Goal: Task Accomplishment & Management: Manage account settings

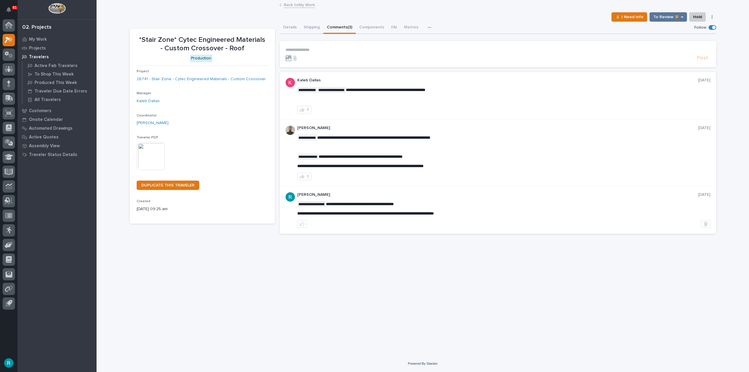
click at [345, 26] on button "Comments (3)" at bounding box center [339, 28] width 32 height 12
click at [334, 50] on p "**********" at bounding box center [497, 49] width 425 height 5
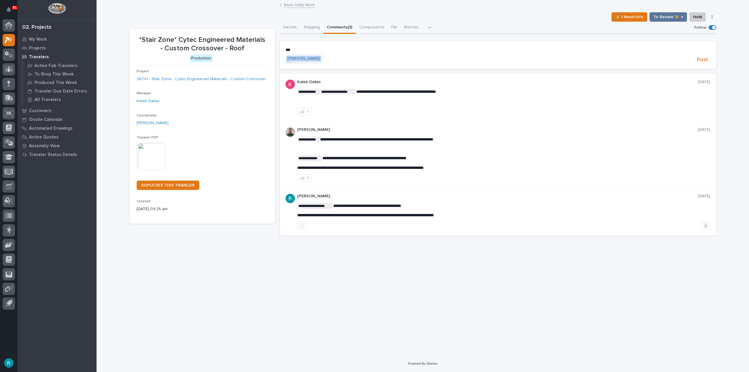
click at [314, 59] on span "Wynne Hochstetler" at bounding box center [303, 58] width 33 height 4
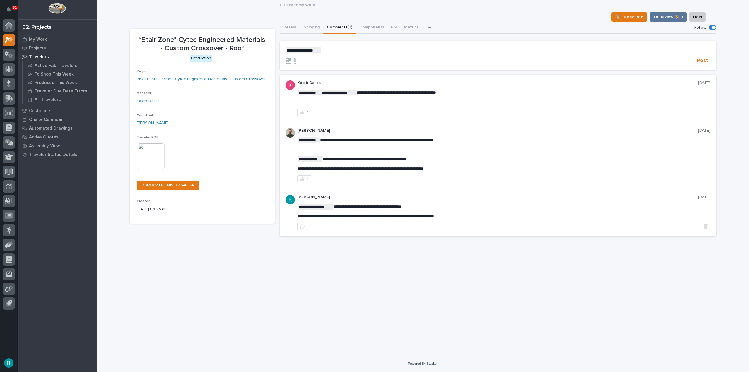
click at [342, 52] on p "**********" at bounding box center [497, 50] width 425 height 6
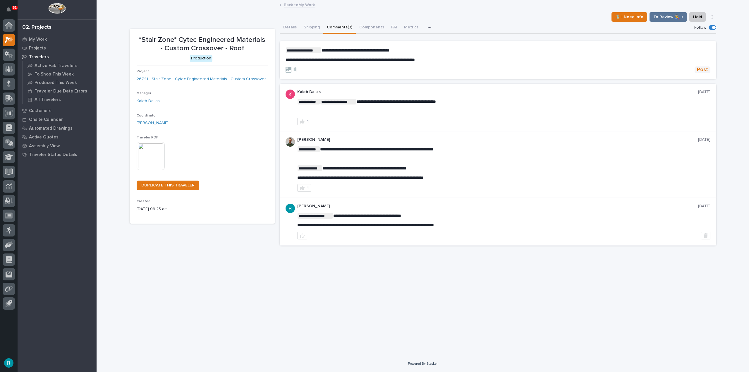
click at [699, 68] on span "Post" at bounding box center [702, 69] width 11 height 7
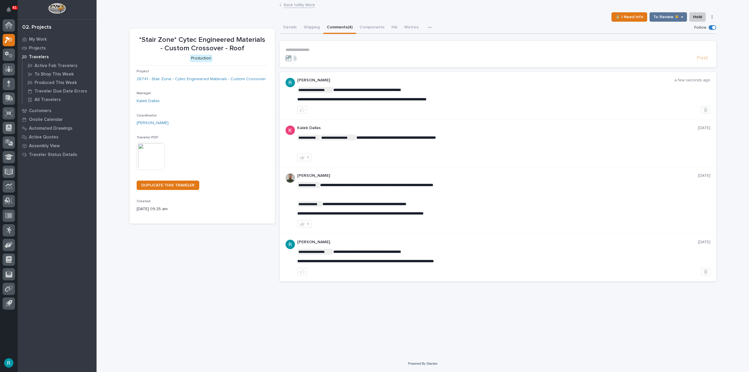
click at [296, 6] on link "Back to My Work" at bounding box center [299, 4] width 31 height 7
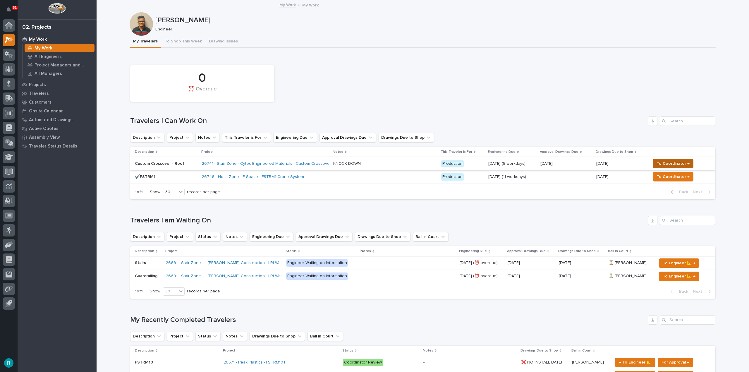
click at [664, 164] on span "To Coordinator →" at bounding box center [672, 163] width 33 height 7
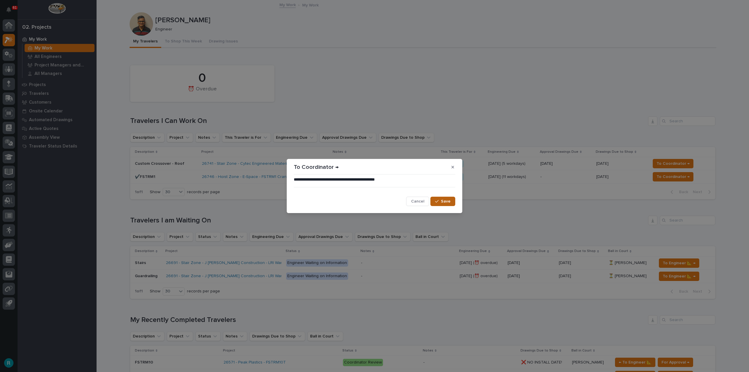
click at [437, 199] on button "Save" at bounding box center [442, 200] width 25 height 9
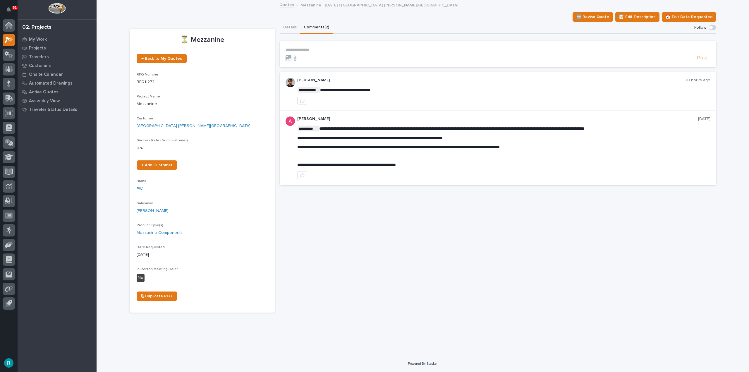
click at [285, 25] on button "Details" at bounding box center [290, 28] width 20 height 12
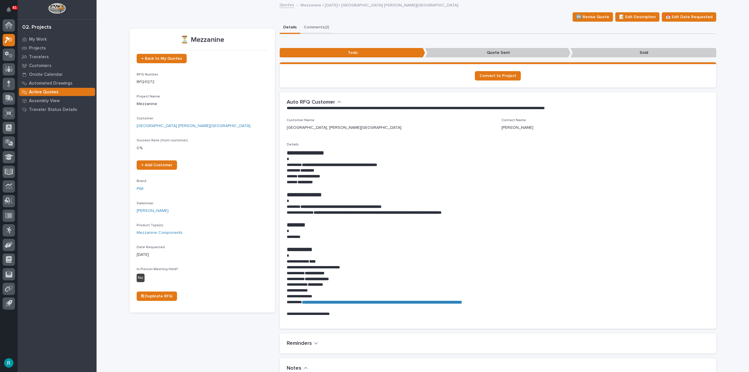
click at [309, 23] on button "Comments (2)" at bounding box center [316, 28] width 32 height 12
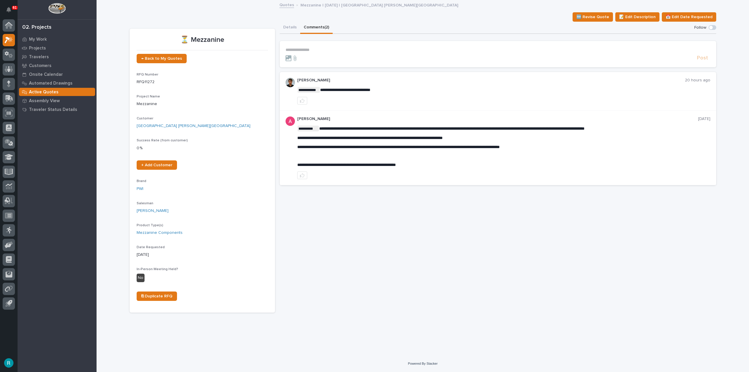
click at [371, 220] on div "**********" at bounding box center [498, 167] width 436 height 291
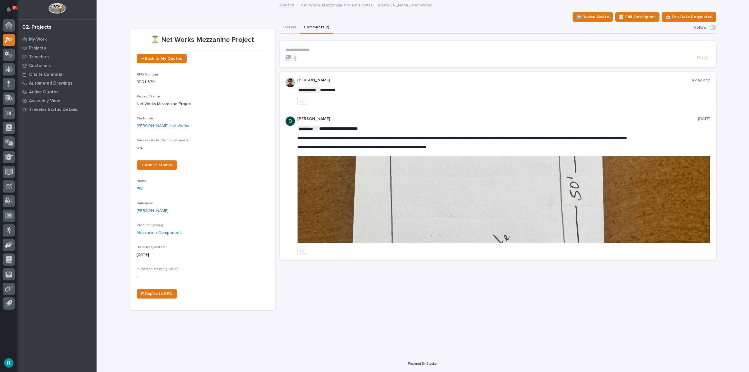
click at [497, 190] on img at bounding box center [503, 199] width 412 height 87
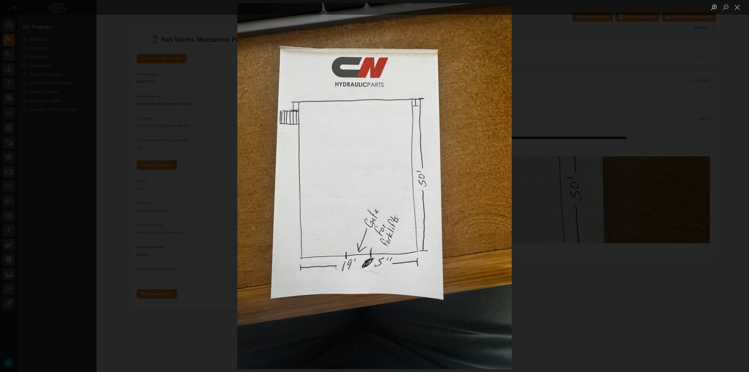
click at [575, 285] on div "Lightbox" at bounding box center [374, 186] width 749 height 372
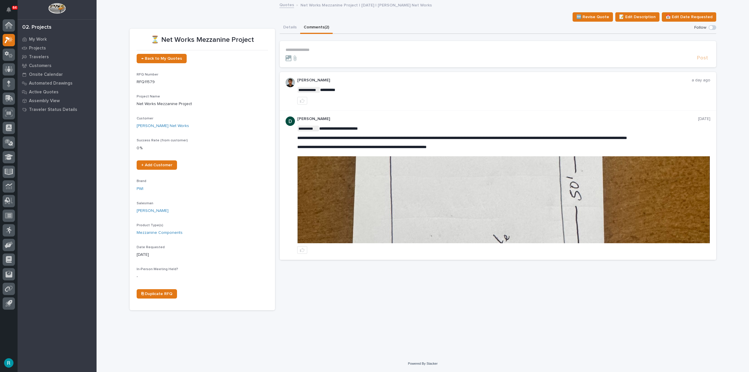
click at [419, 203] on img at bounding box center [503, 199] width 412 height 87
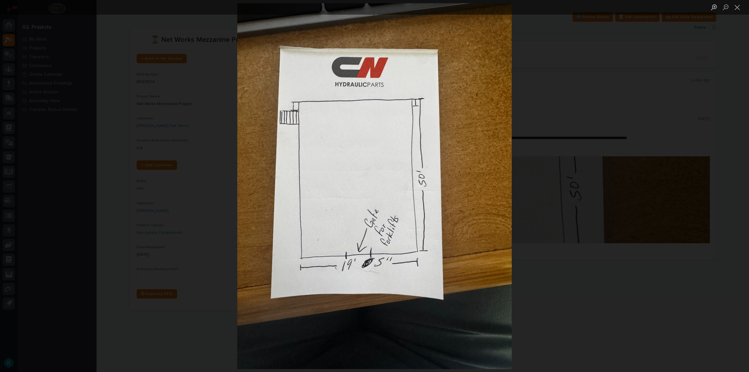
click at [577, 307] on div "Lightbox" at bounding box center [374, 186] width 749 height 372
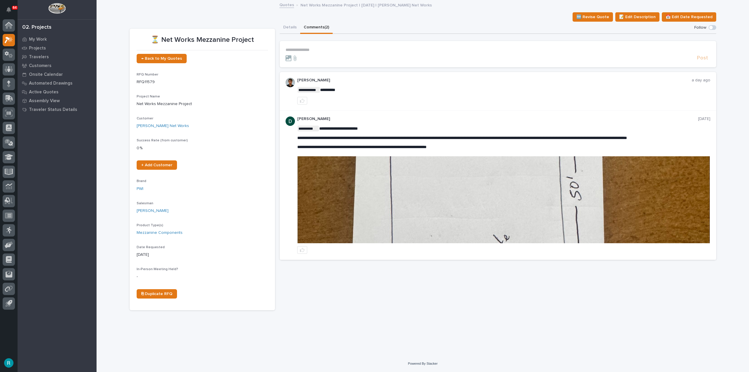
click at [500, 220] on img at bounding box center [503, 199] width 412 height 87
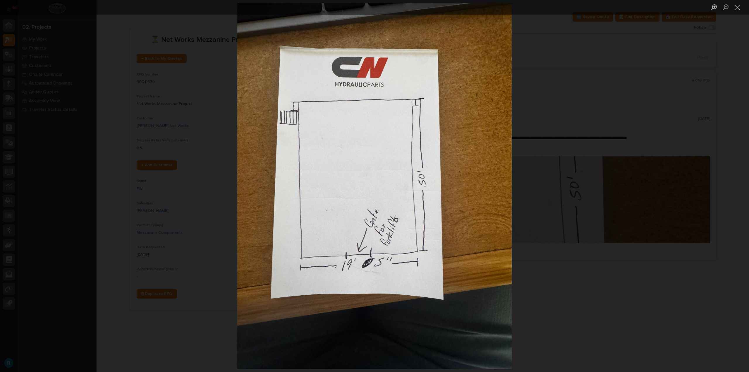
click at [678, 100] on div "Lightbox" at bounding box center [374, 186] width 749 height 372
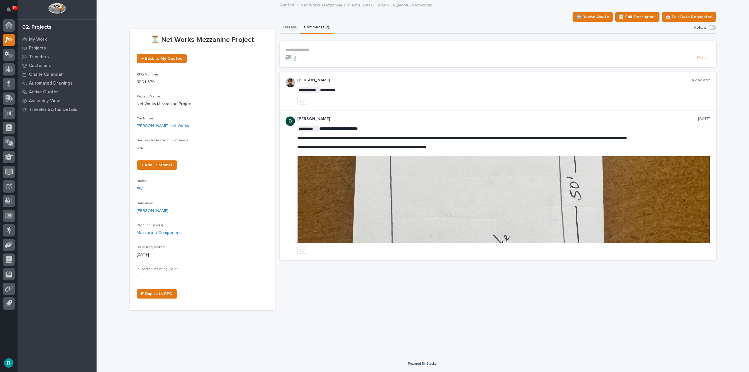
click at [292, 24] on button "Details" at bounding box center [290, 28] width 20 height 12
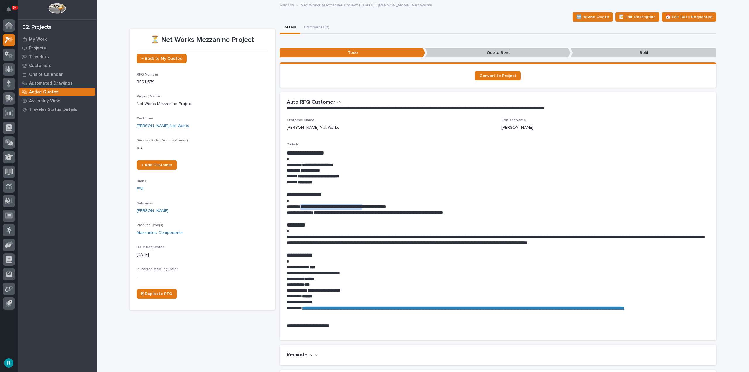
drag, startPoint x: 301, startPoint y: 206, endPoint x: 382, endPoint y: 206, distance: 80.4
click at [382, 206] on strong "**********" at bounding box center [342, 206] width 85 height 4
drag, startPoint x: 379, startPoint y: 206, endPoint x: 342, endPoint y: 203, distance: 37.0
click at [342, 203] on p at bounding box center [498, 201] width 422 height 6
drag, startPoint x: 302, startPoint y: 208, endPoint x: 359, endPoint y: 207, distance: 57.6
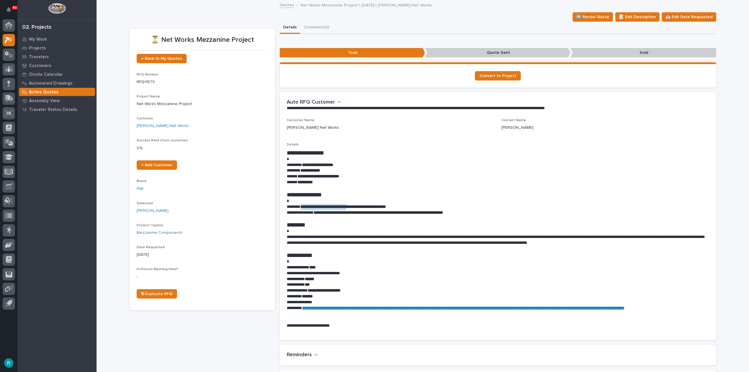
click at [359, 207] on strong "**********" at bounding box center [342, 206] width 85 height 4
copy strong "**********"
click at [348, 220] on p at bounding box center [498, 219] width 422 height 6
click at [319, 28] on button "Comments (2)" at bounding box center [316, 28] width 32 height 12
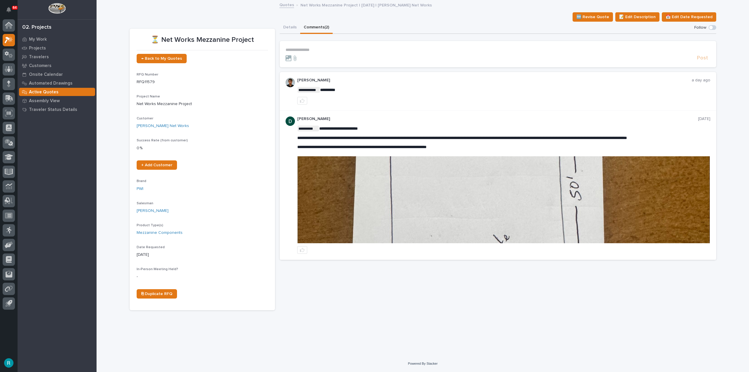
click at [497, 203] on img at bounding box center [503, 199] width 412 height 87
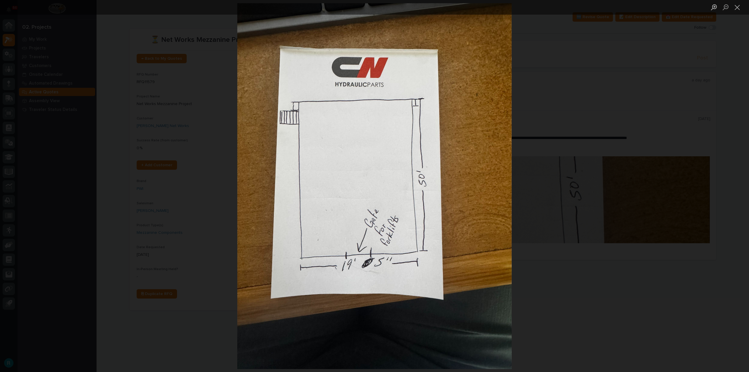
click at [599, 103] on div "Lightbox" at bounding box center [374, 186] width 749 height 372
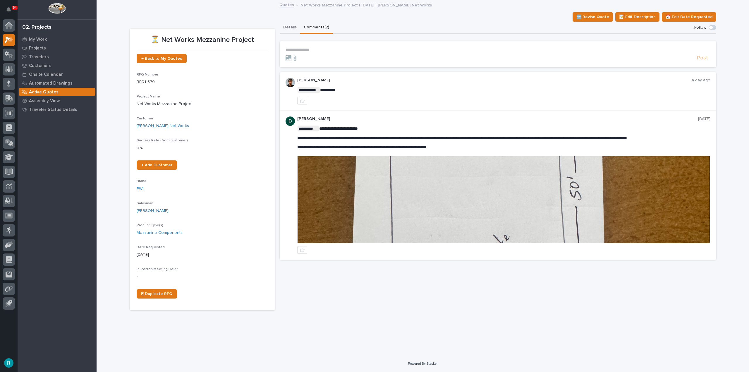
click at [288, 26] on button "Details" at bounding box center [290, 28] width 20 height 12
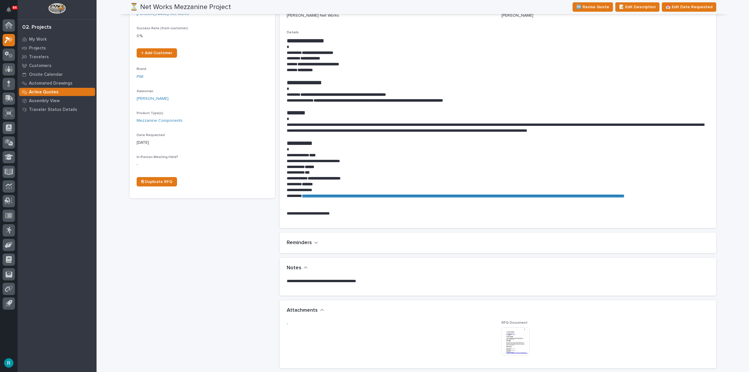
scroll to position [117, 0]
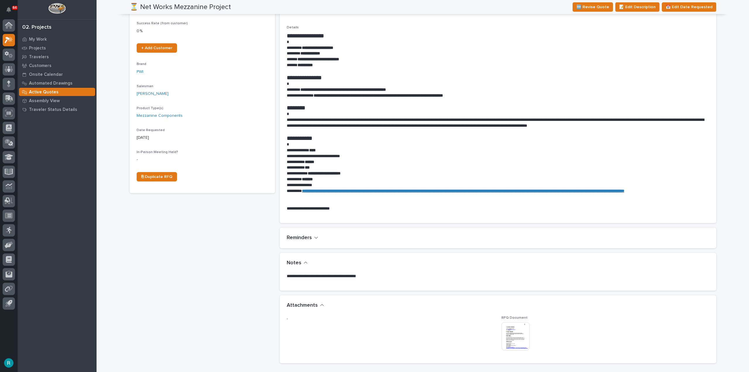
click at [515, 335] on img at bounding box center [515, 336] width 28 height 28
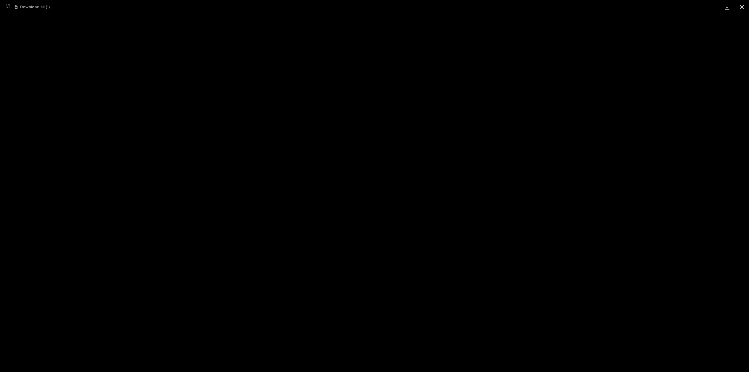
click at [740, 4] on button "Close gallery" at bounding box center [741, 7] width 15 height 14
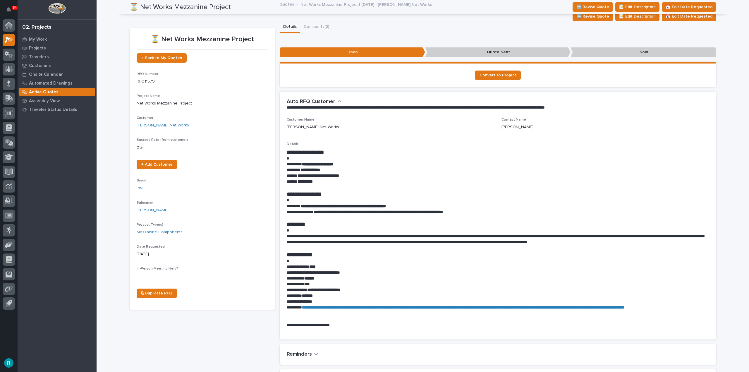
scroll to position [0, 0]
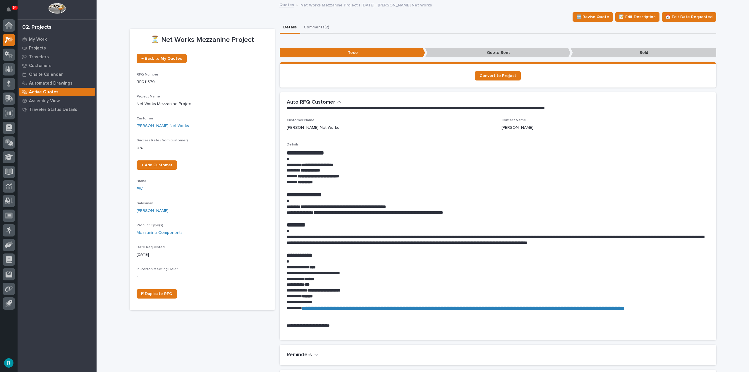
click at [316, 24] on button "Comments (2)" at bounding box center [316, 28] width 32 height 12
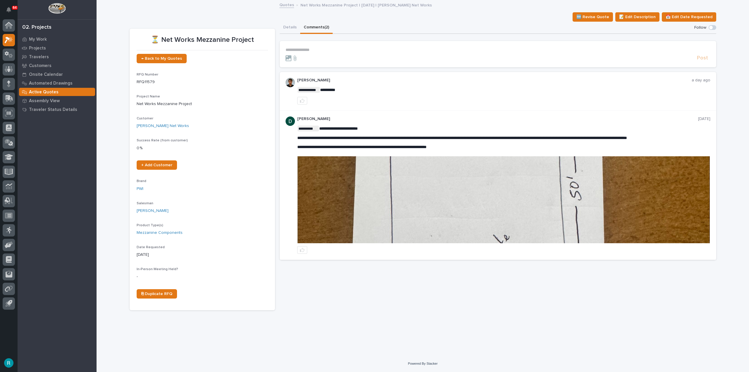
click at [399, 188] on img at bounding box center [503, 199] width 412 height 87
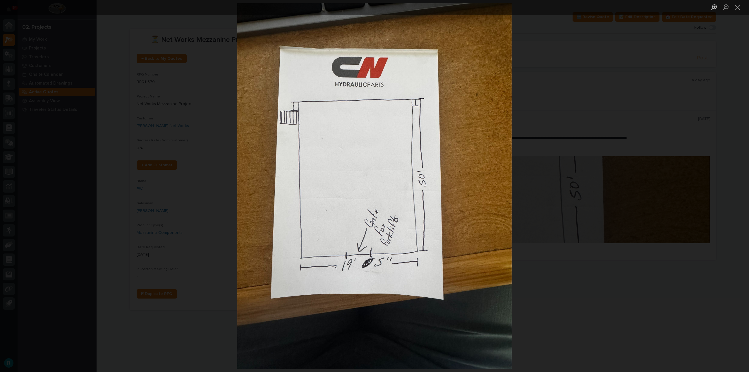
click at [592, 114] on div "Lightbox" at bounding box center [374, 186] width 749 height 372
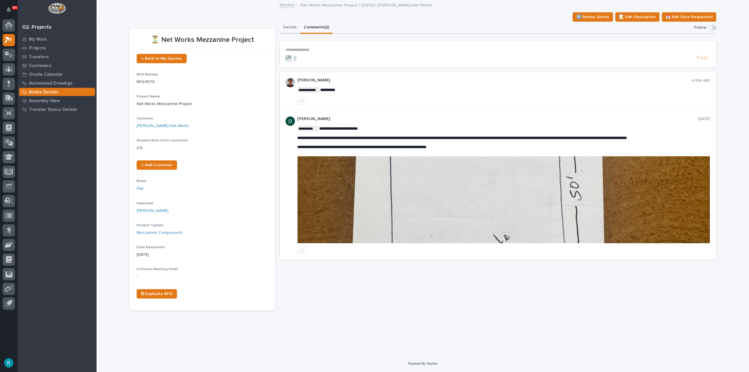
click at [282, 33] on button "Details" at bounding box center [290, 28] width 20 height 12
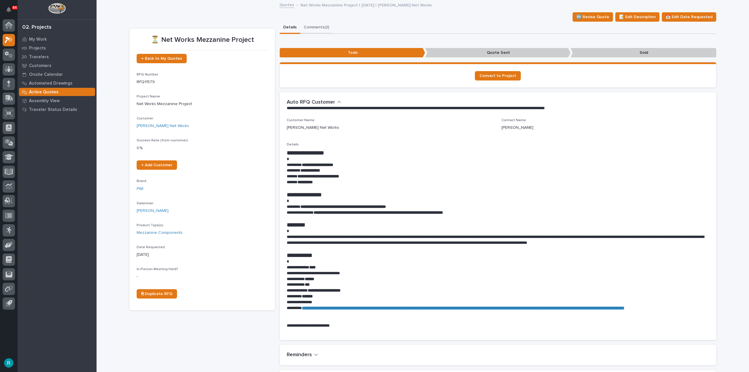
click at [317, 25] on button "Comments (2)" at bounding box center [316, 28] width 32 height 12
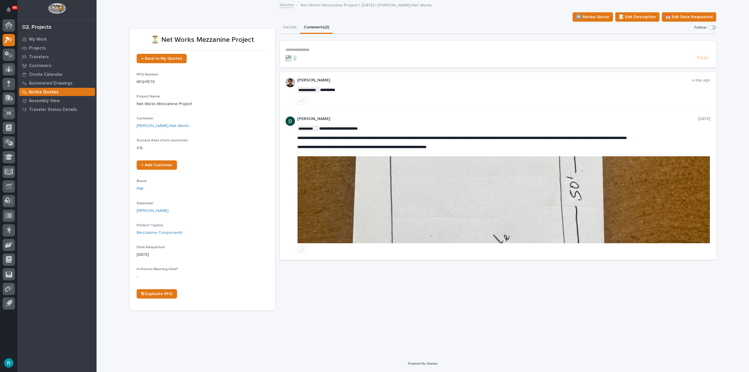
click at [442, 201] on img at bounding box center [503, 199] width 412 height 87
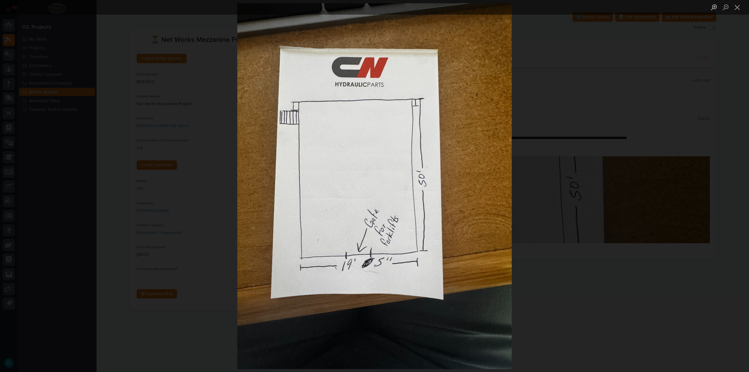
click at [590, 170] on div "Lightbox" at bounding box center [374, 186] width 749 height 372
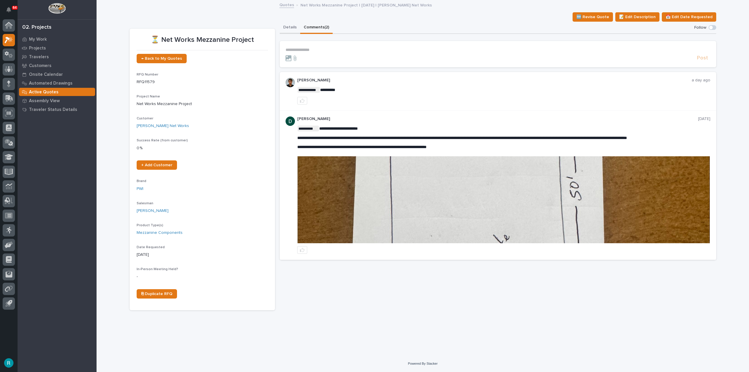
click at [286, 26] on button "Details" at bounding box center [290, 28] width 20 height 12
click at [319, 27] on button "Comments (2)" at bounding box center [316, 28] width 32 height 12
click at [287, 26] on button "Details" at bounding box center [290, 28] width 20 height 12
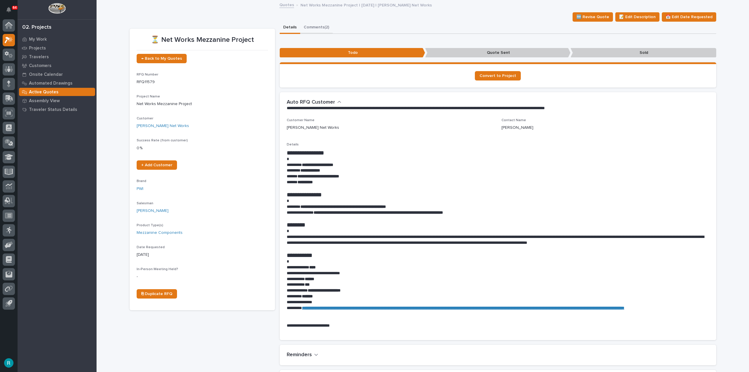
click at [305, 29] on button "Comments (2)" at bounding box center [316, 28] width 32 height 12
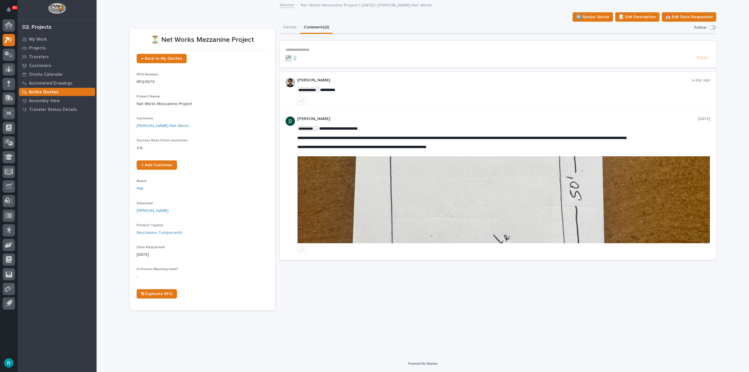
click at [455, 249] on div at bounding box center [503, 250] width 413 height 8
click at [465, 223] on img at bounding box center [503, 199] width 412 height 87
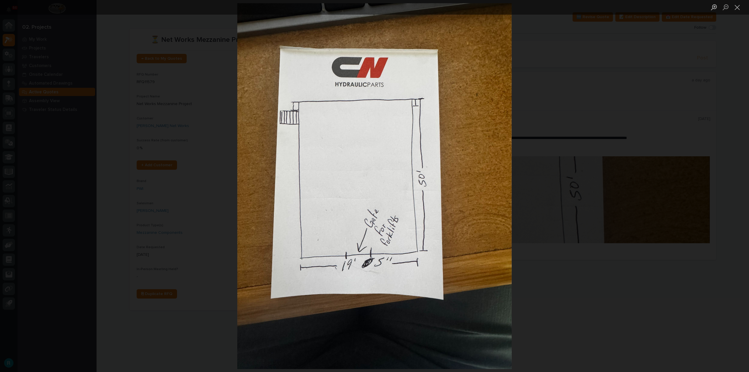
click at [604, 104] on div "Lightbox" at bounding box center [374, 186] width 749 height 372
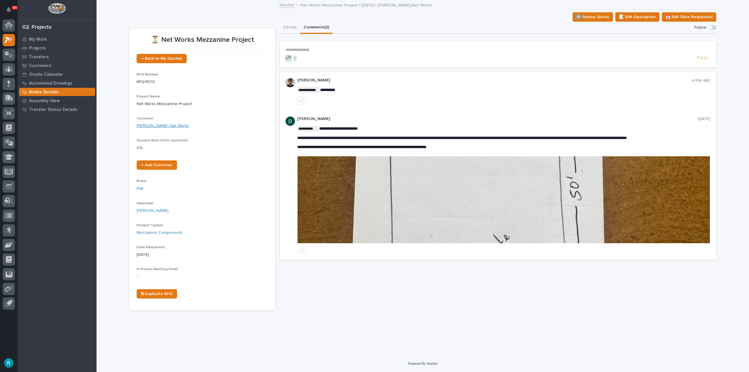
drag, startPoint x: 168, startPoint y: 123, endPoint x: 163, endPoint y: 126, distance: 6.5
click at [291, 27] on button "Details" at bounding box center [290, 28] width 20 height 12
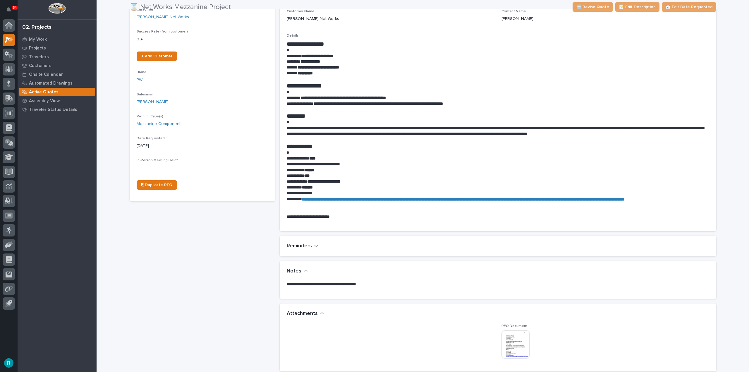
scroll to position [117, 0]
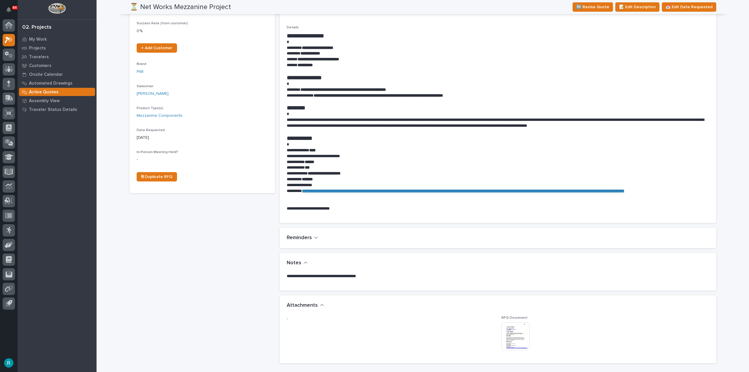
click at [509, 342] on img at bounding box center [515, 336] width 28 height 28
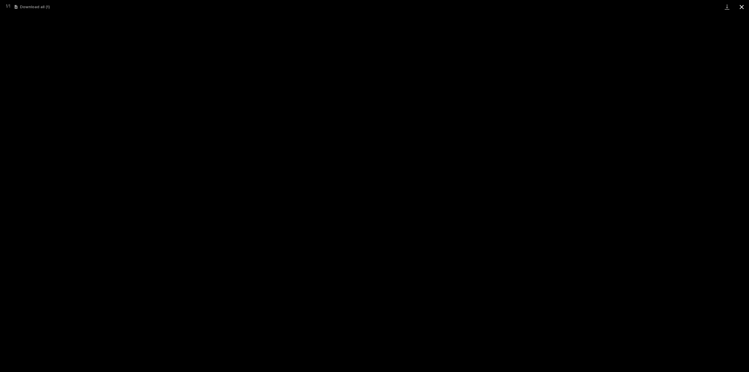
click at [742, 7] on button "Close gallery" at bounding box center [741, 7] width 15 height 14
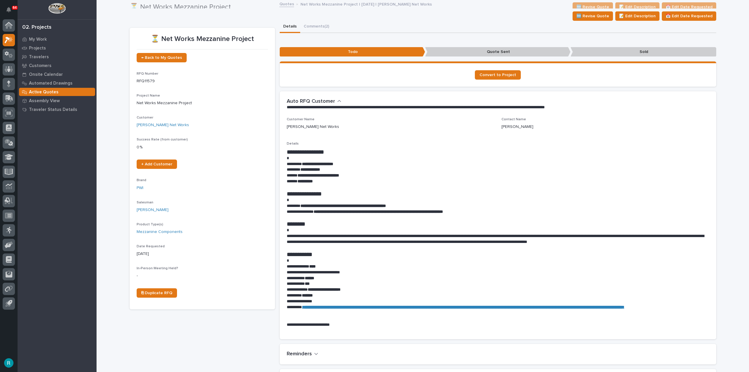
scroll to position [0, 0]
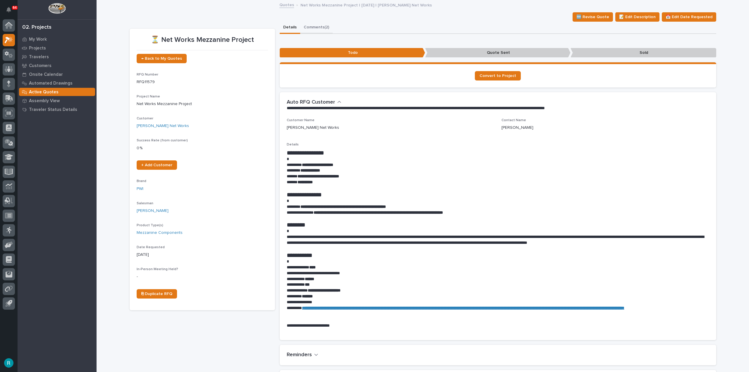
click at [305, 27] on button "Comments (2)" at bounding box center [316, 28] width 32 height 12
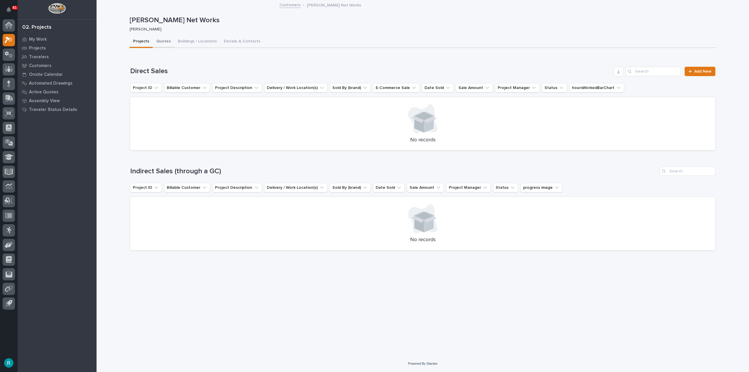
click at [157, 44] on button "Quotes" at bounding box center [164, 42] width 22 height 12
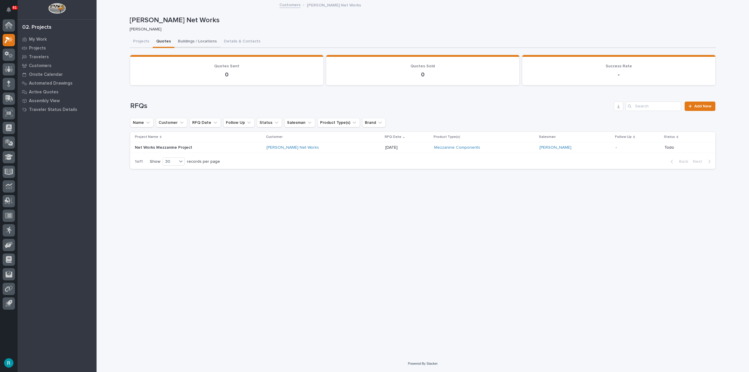
click at [187, 43] on button "Buildings / Locations" at bounding box center [197, 42] width 46 height 12
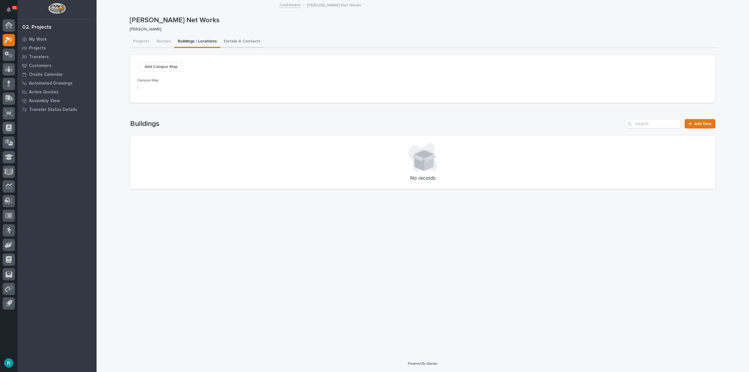
click at [235, 41] on button "Details & Contacts" at bounding box center [242, 42] width 44 height 12
